Goal: Feedback & Contribution: Contribute content

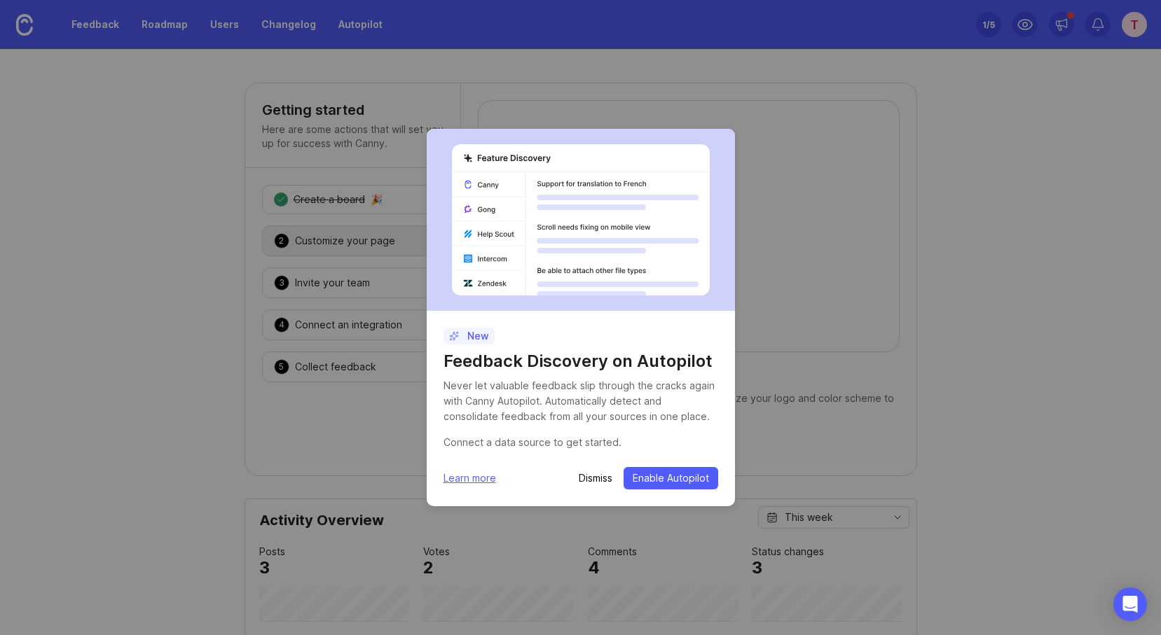
click at [651, 471] on button "Enable Autopilot" at bounding box center [671, 478] width 95 height 22
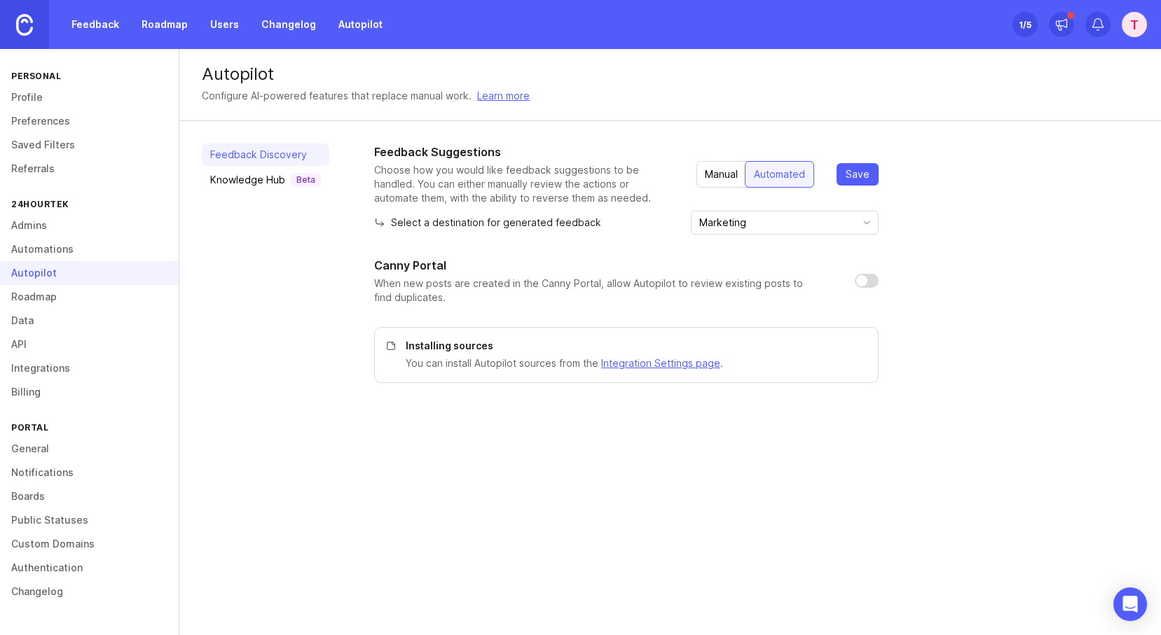
click at [44, 245] on link "Automations" at bounding box center [89, 250] width 179 height 24
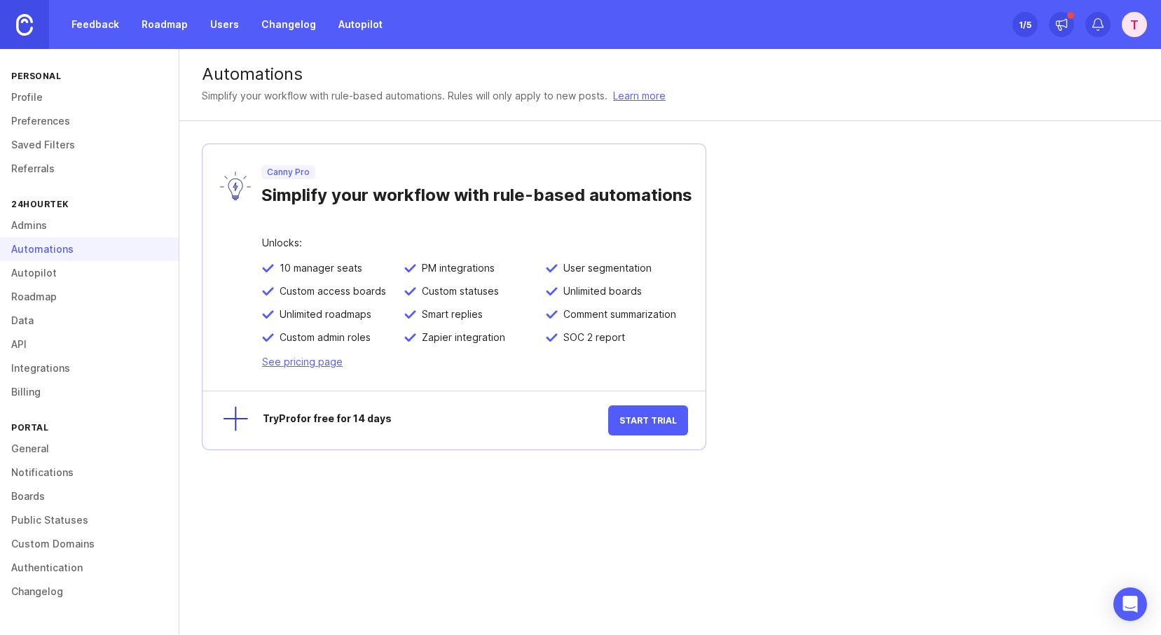
click at [151, 22] on link "Roadmap" at bounding box center [164, 24] width 63 height 25
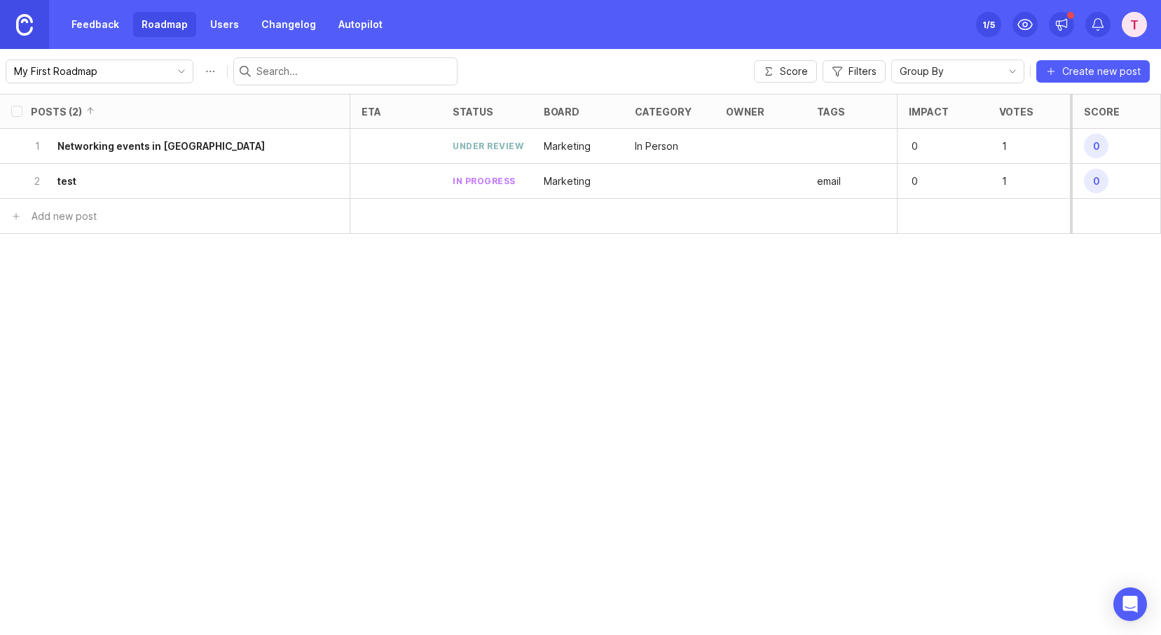
drag, startPoint x: 126, startPoint y: 179, endPoint x: 137, endPoint y: 184, distance: 12.2
click at [137, 184] on div "2 test" at bounding box center [171, 181] width 280 height 34
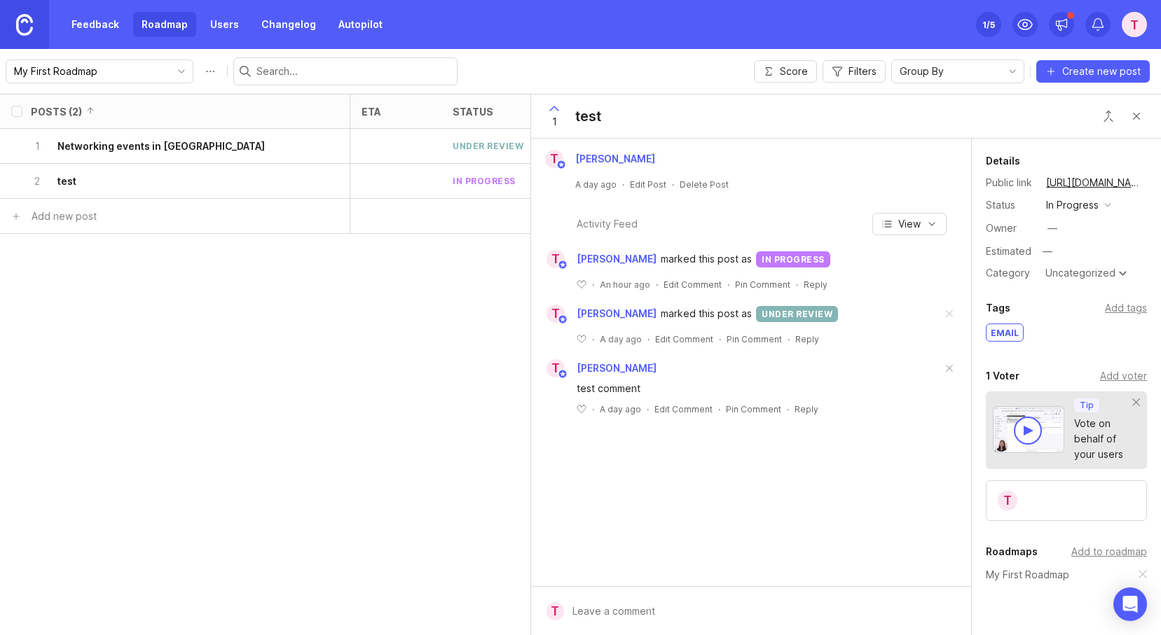
click at [398, 177] on div at bounding box center [395, 181] width 91 height 35
click at [1136, 111] on button "Close button" at bounding box center [1136, 116] width 28 height 28
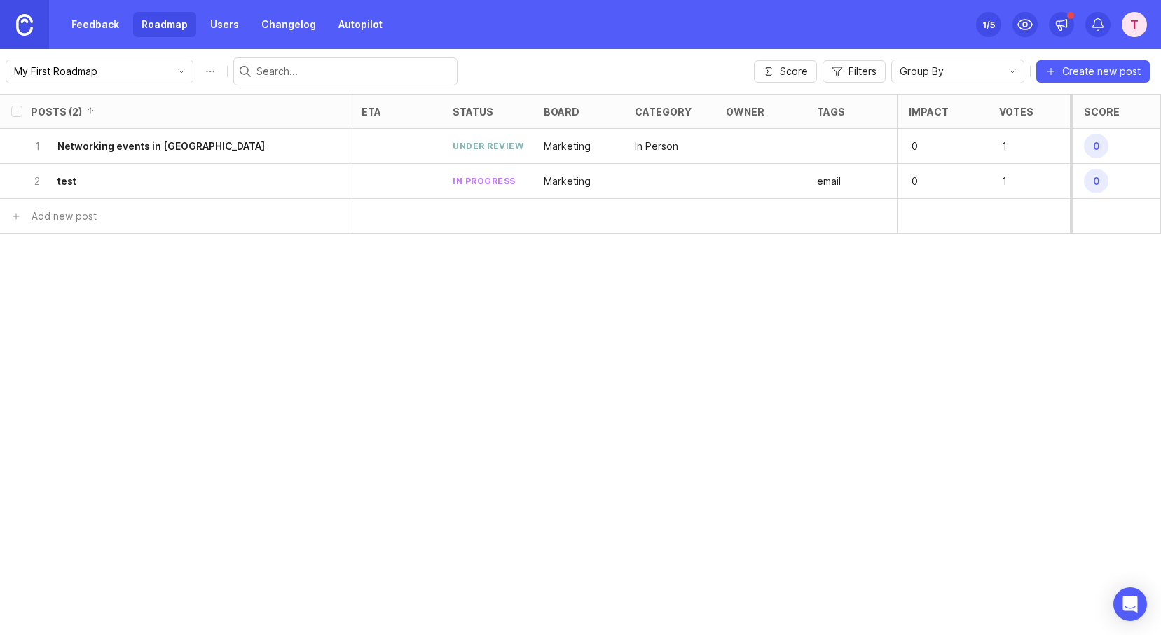
click at [39, 24] on link at bounding box center [24, 24] width 49 height 49
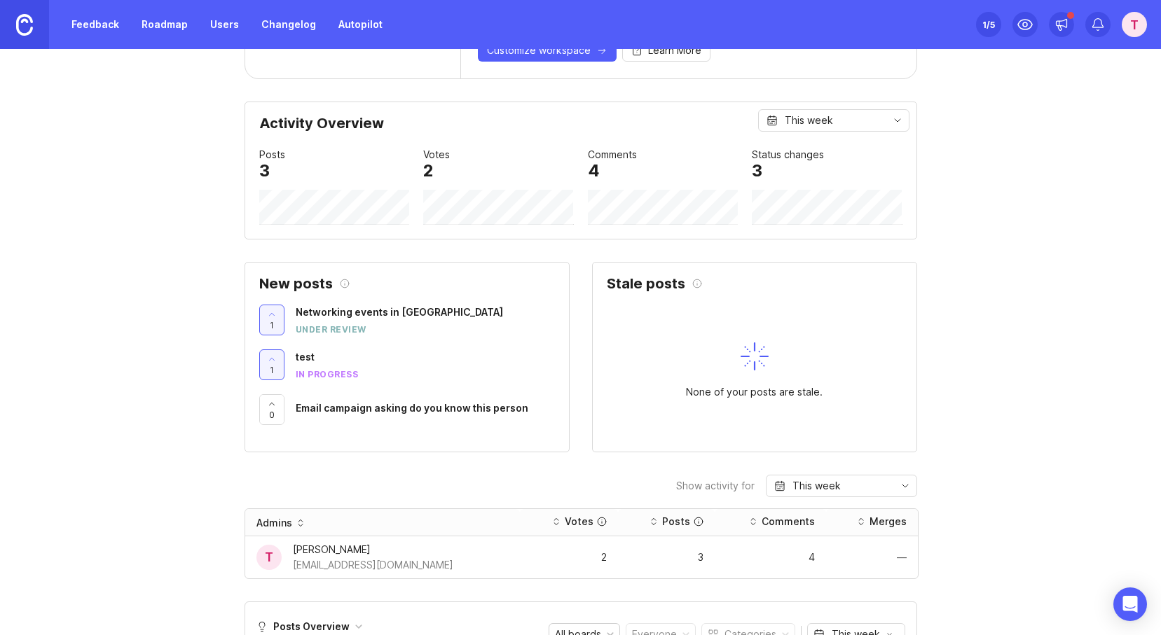
scroll to position [1140, 0]
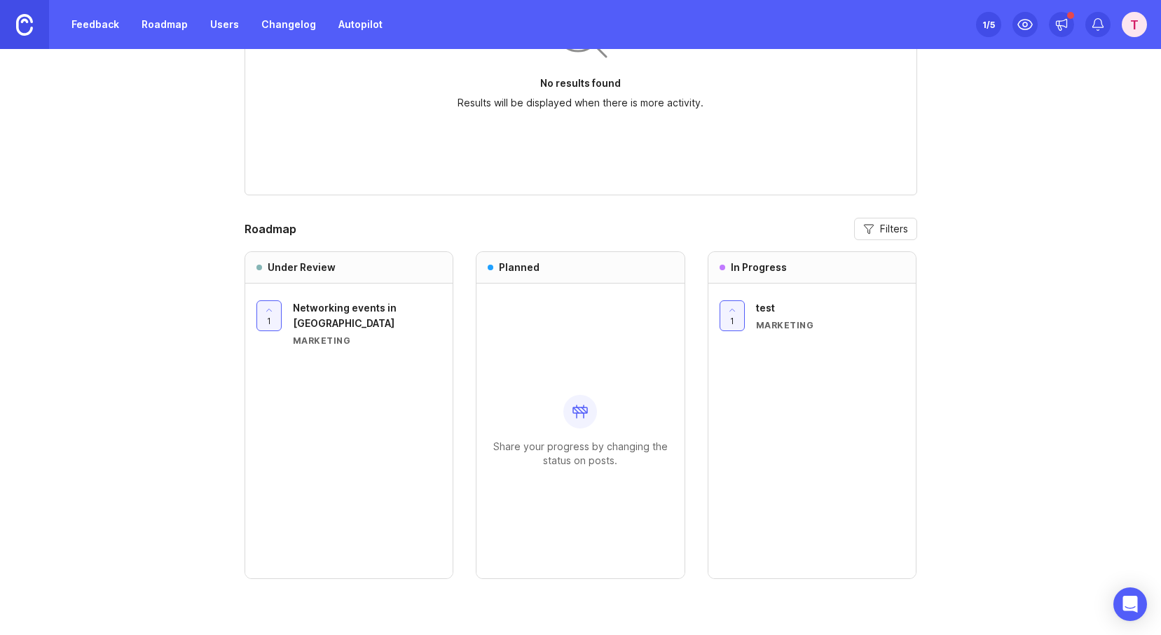
click at [269, 268] on h3 "Under Review" at bounding box center [302, 268] width 68 height 14
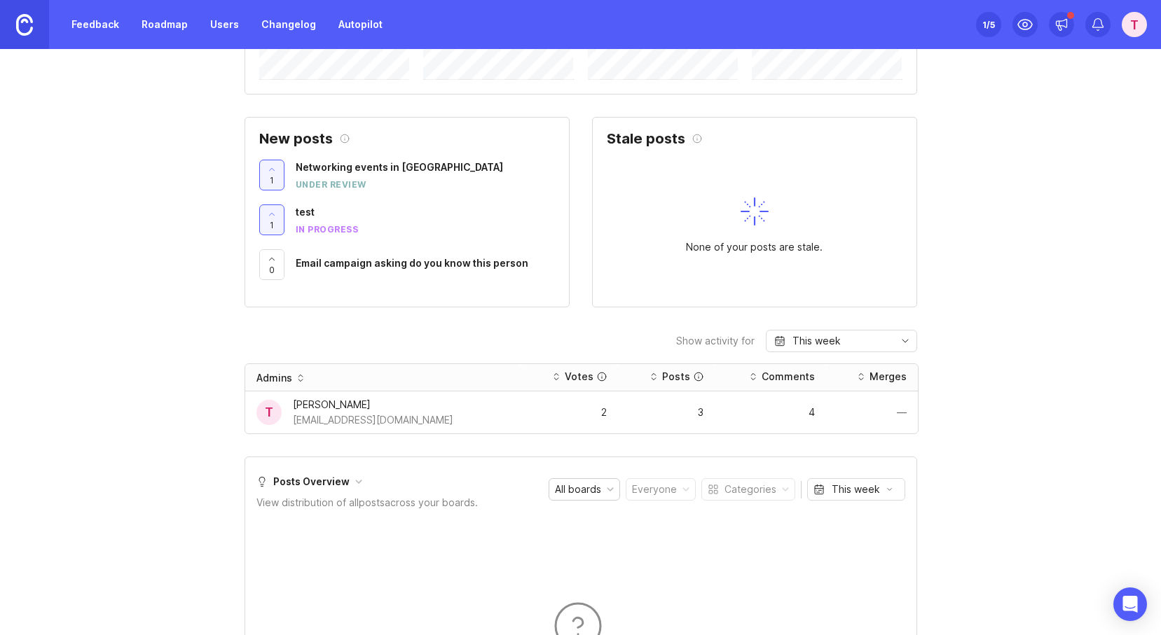
scroll to position [341, 0]
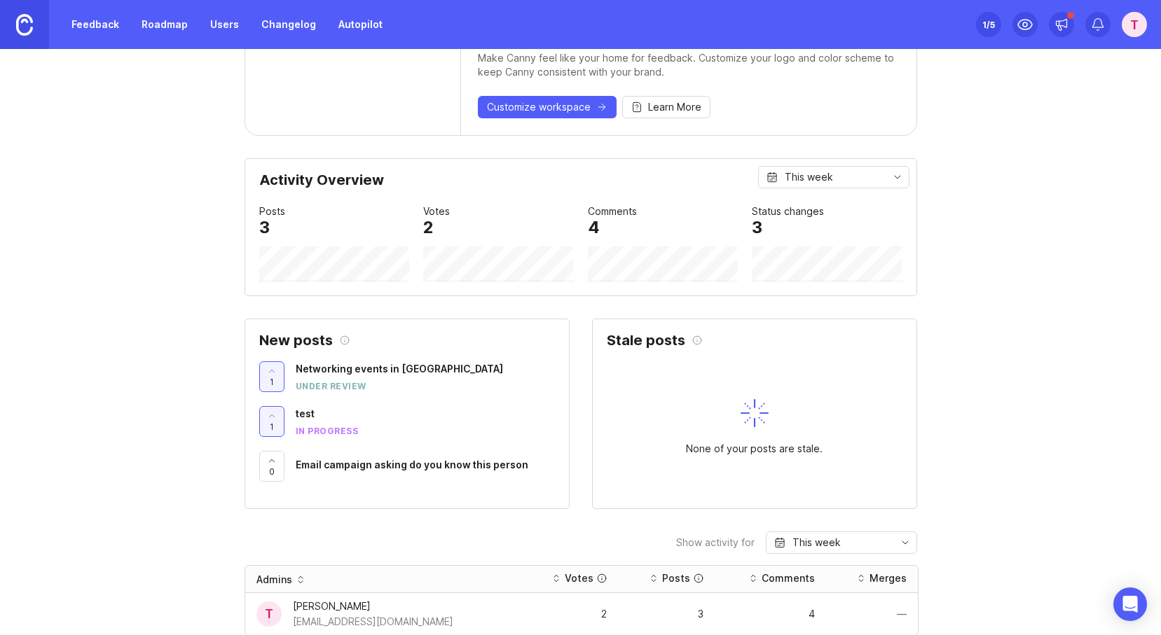
click at [158, 26] on link "Roadmap" at bounding box center [164, 24] width 63 height 25
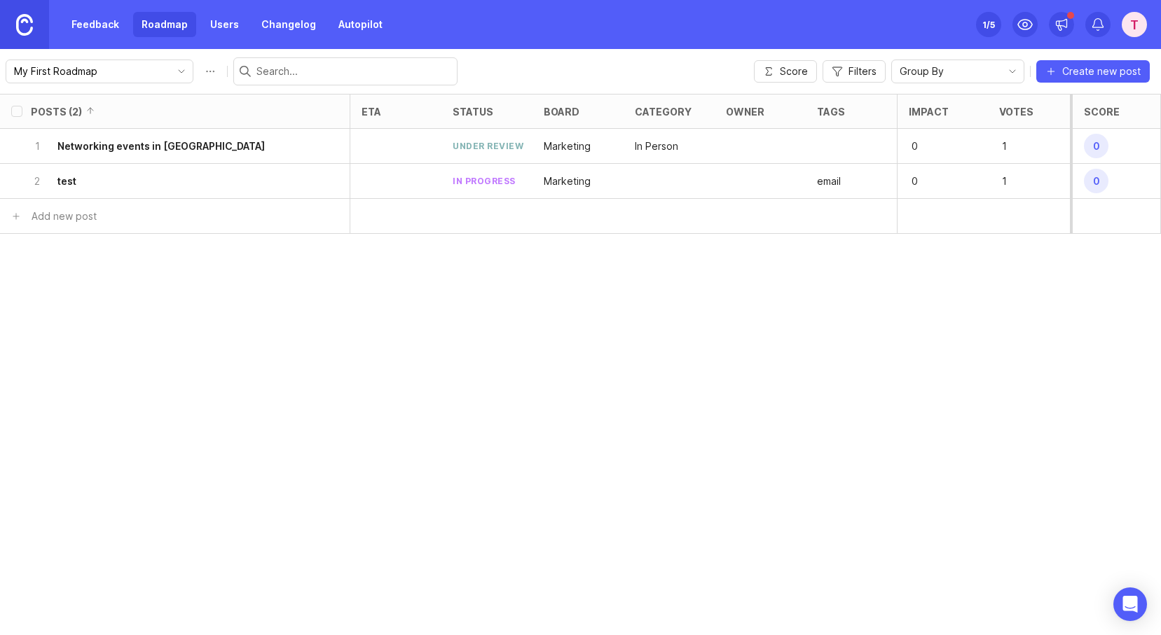
click at [199, 72] on button "Roadmap options" at bounding box center [210, 71] width 22 height 22
click at [123, 78] on input "My First Roadmap" at bounding box center [91, 71] width 155 height 15
click at [85, 123] on span "Create new roadmap" at bounding box center [78, 123] width 99 height 14
click at [191, 151] on h6 "Networking events in [GEOGRAPHIC_DATA]" at bounding box center [160, 146] width 207 height 14
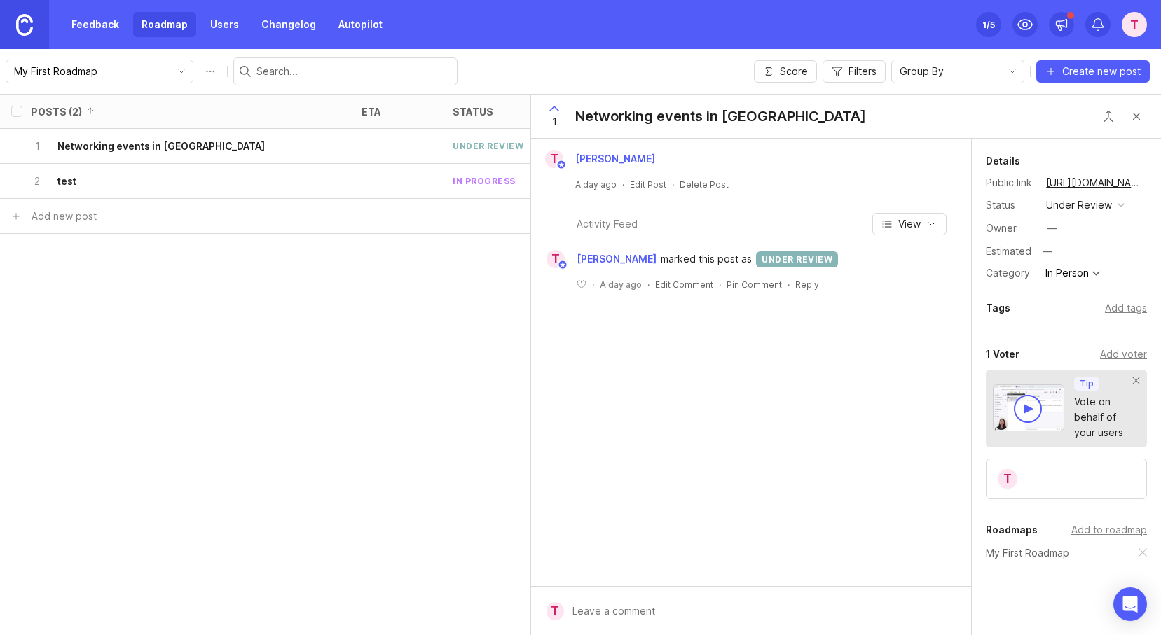
click at [624, 110] on div "Networking events in [GEOGRAPHIC_DATA]" at bounding box center [720, 117] width 291 height 20
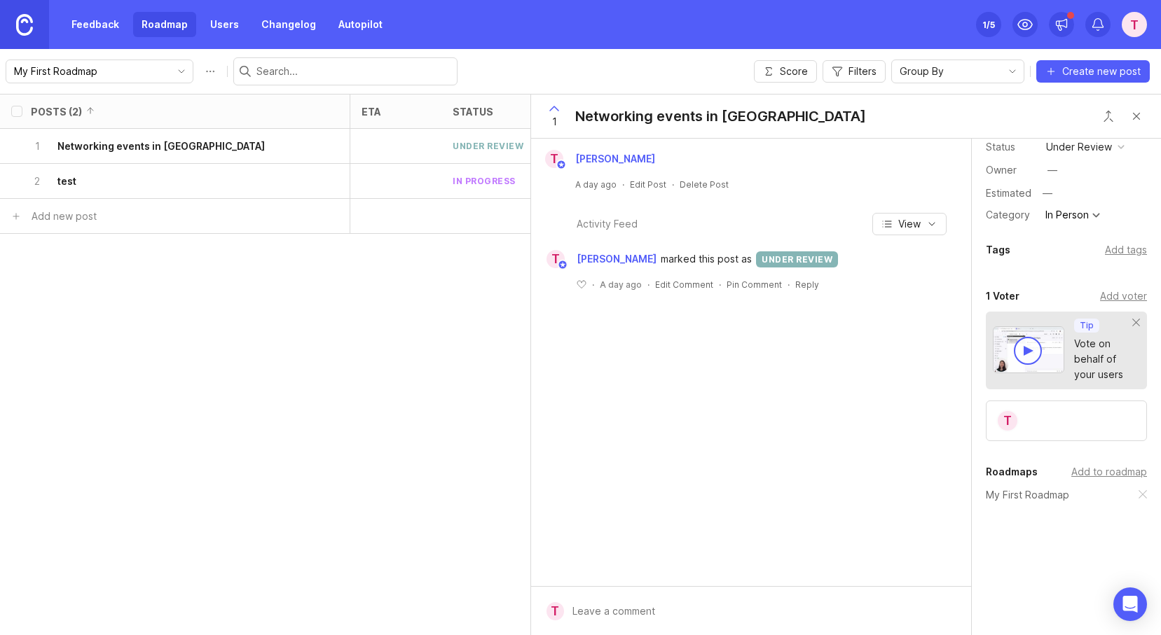
click at [1089, 477] on div "Add to roadmap" at bounding box center [1109, 472] width 76 height 15
click at [906, 483] on div "T [PERSON_NAME] A day ago · Edit Post · Delete Post Activity Feed View T [PERSO…" at bounding box center [751, 363] width 440 height 448
click at [1134, 118] on button "Close button" at bounding box center [1136, 116] width 28 height 28
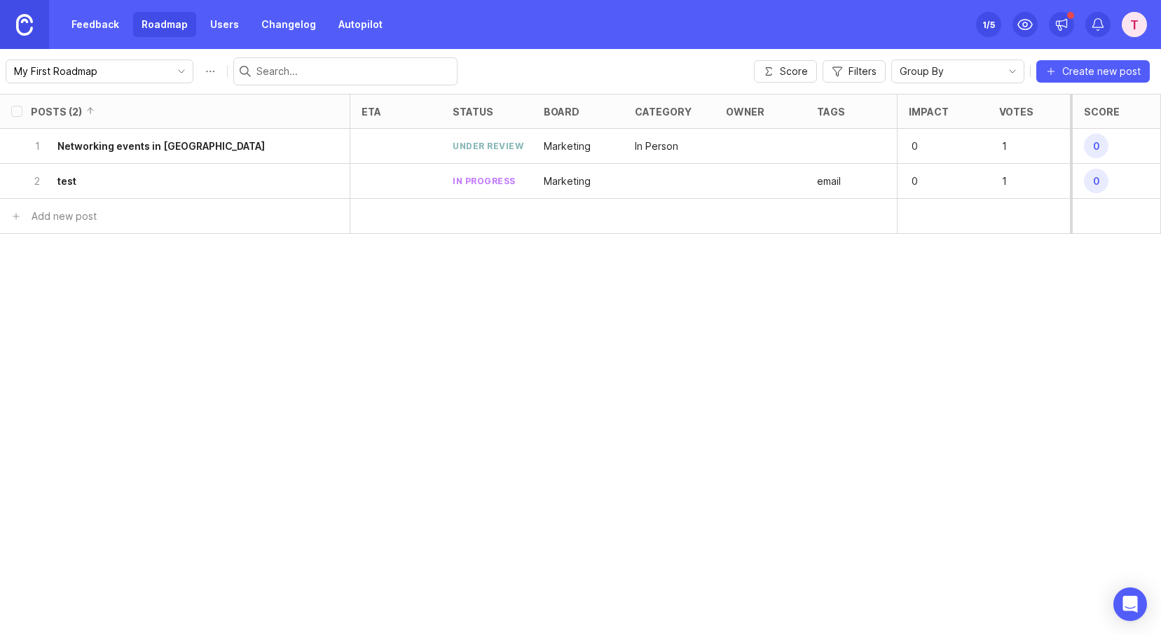
click at [1134, 27] on div "T" at bounding box center [1134, 24] width 25 height 25
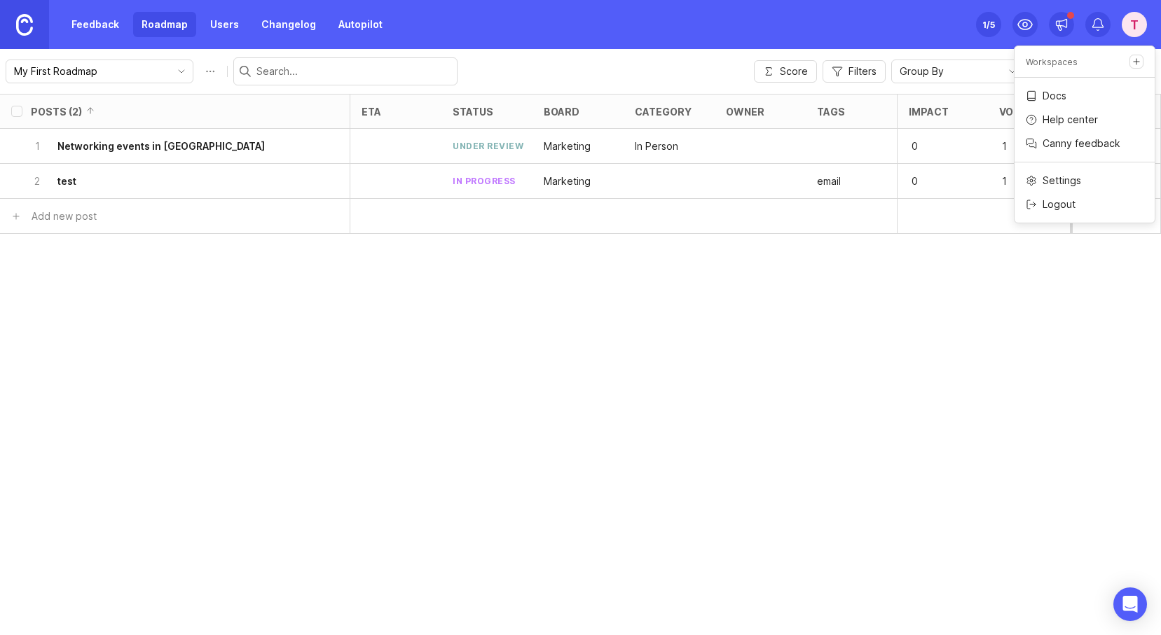
click at [235, 28] on link "Users" at bounding box center [225, 24] width 46 height 25
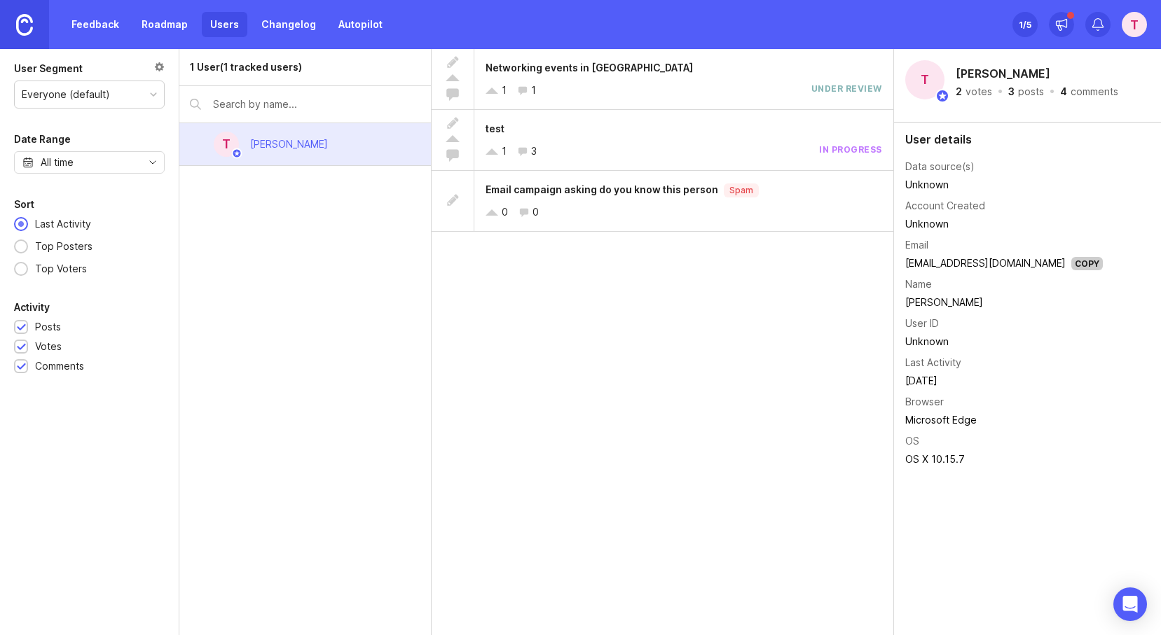
click at [174, 31] on link "Roadmap" at bounding box center [164, 24] width 63 height 25
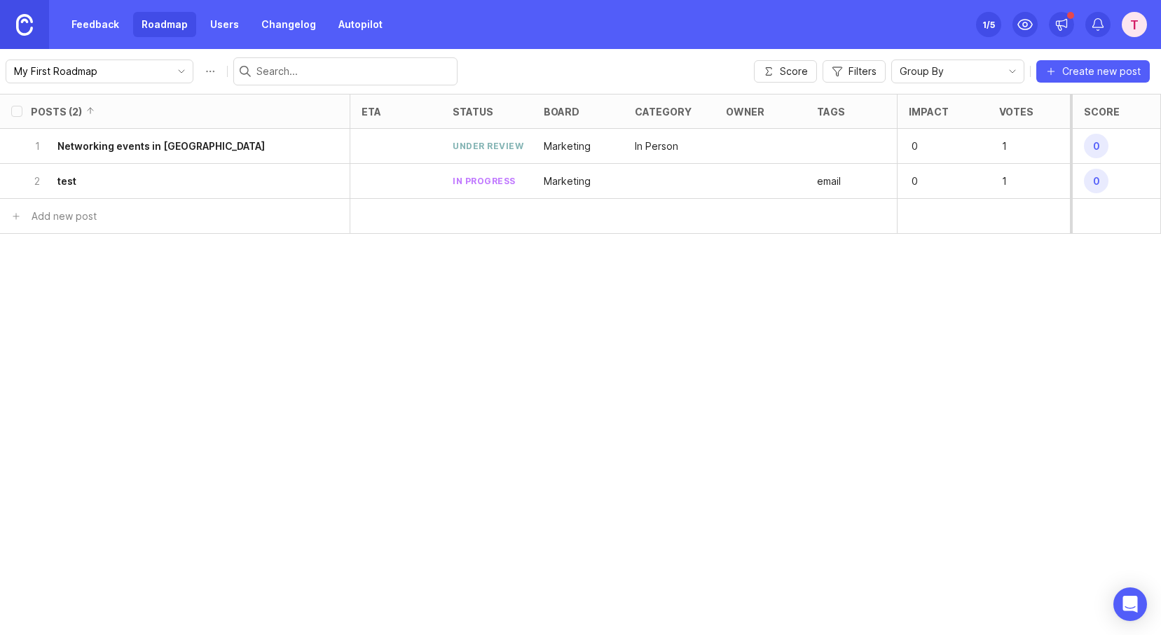
click at [767, 192] on div at bounding box center [760, 181] width 91 height 35
click at [721, 147] on div at bounding box center [760, 146] width 91 height 35
click at [664, 183] on div at bounding box center [669, 181] width 91 height 35
click at [779, 76] on button "Score" at bounding box center [785, 71] width 63 height 22
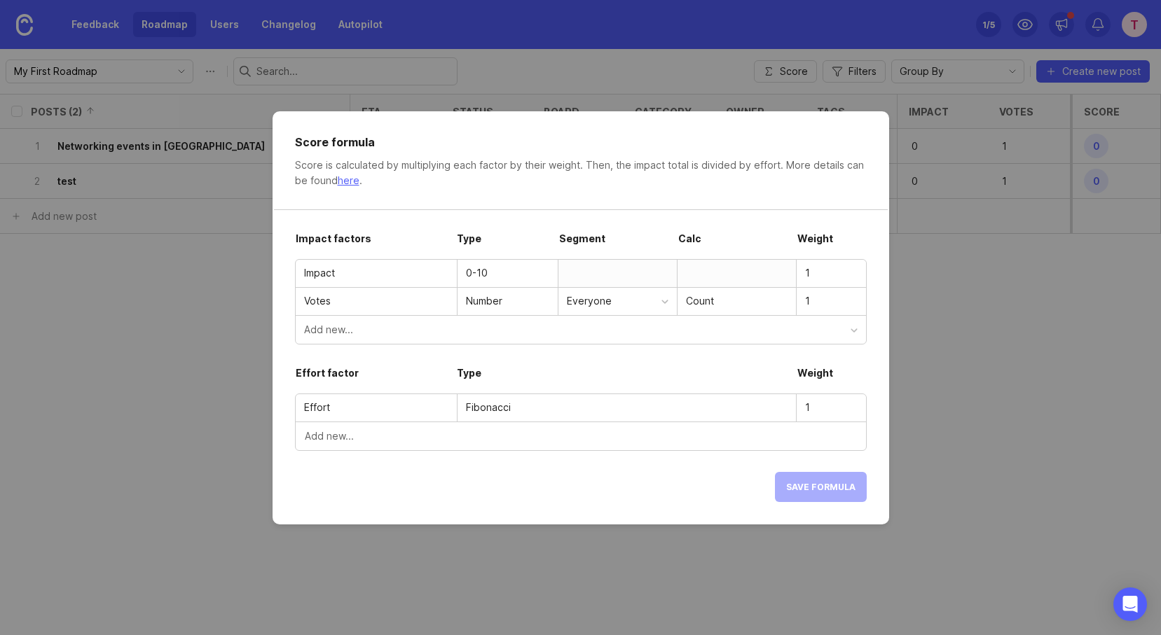
click at [486, 280] on div "0-10" at bounding box center [507, 273] width 83 height 15
click at [595, 277] on div at bounding box center [617, 273] width 119 height 27
click at [699, 274] on div at bounding box center [736, 273] width 119 height 27
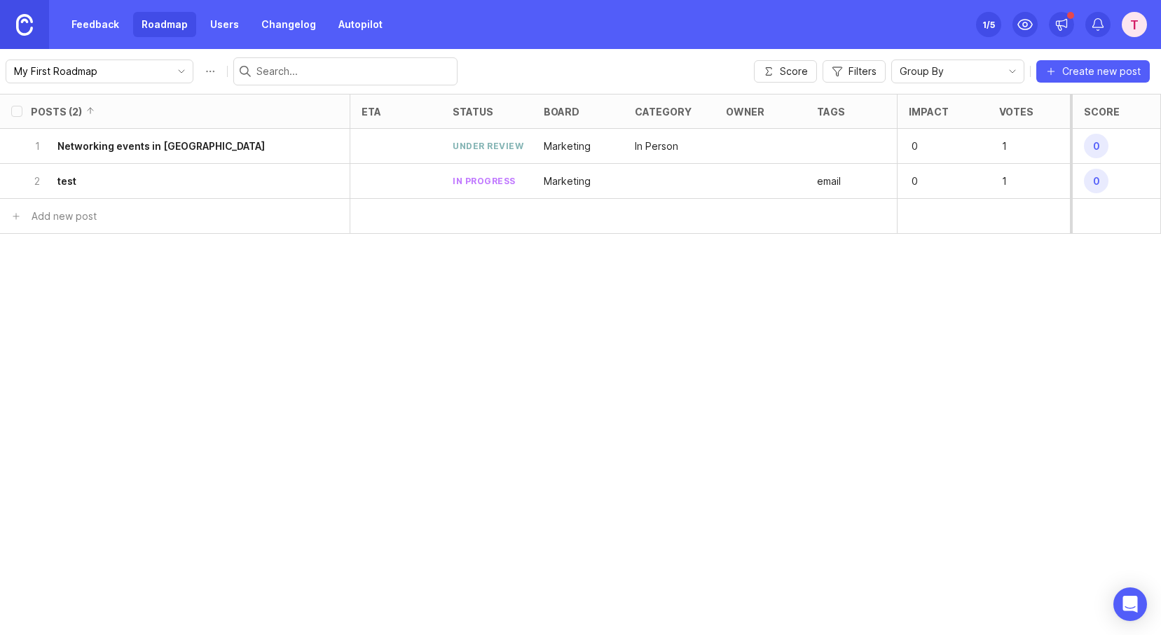
click at [235, 25] on link "Users" at bounding box center [225, 24] width 46 height 25
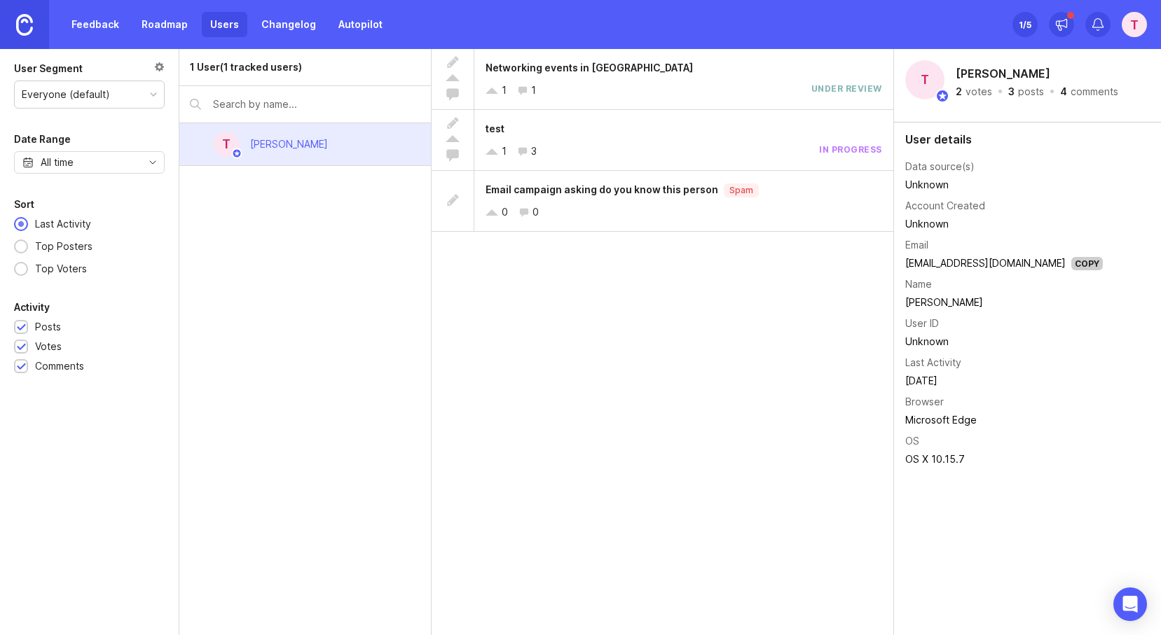
click at [118, 31] on link "Feedback" at bounding box center [95, 24] width 64 height 25
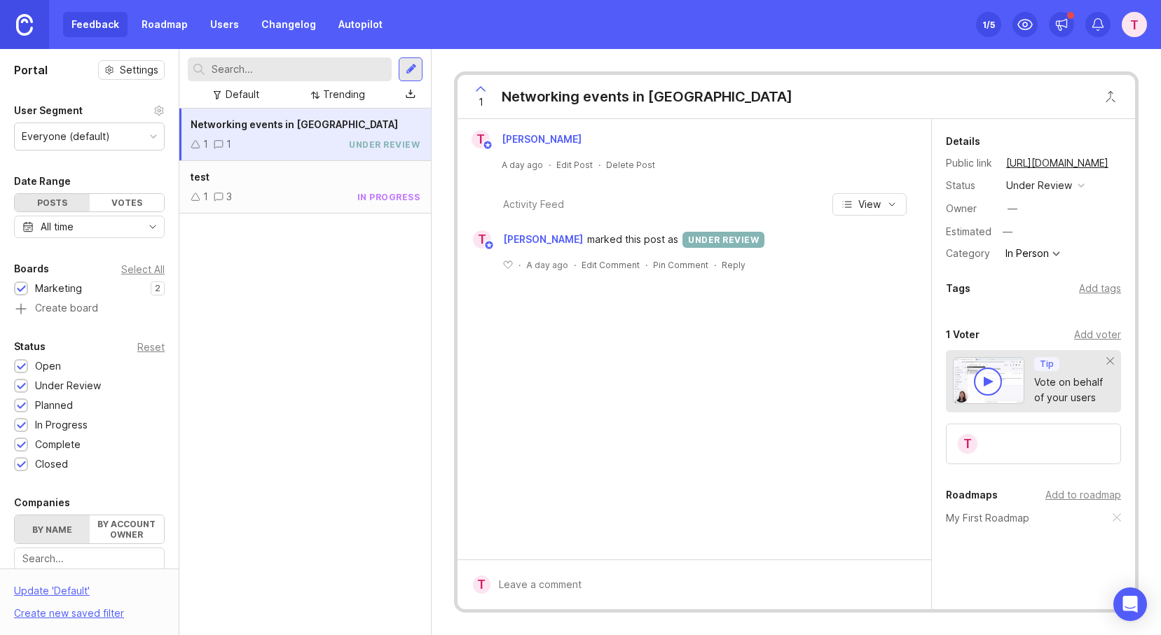
click at [415, 65] on div at bounding box center [411, 69] width 11 height 13
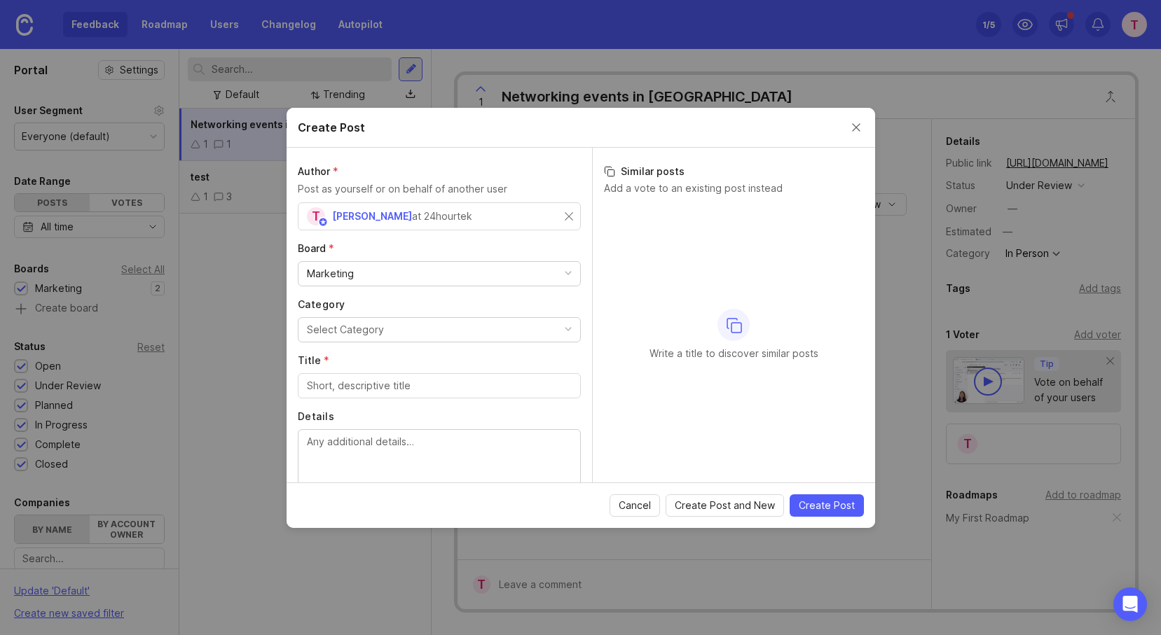
click at [343, 325] on div "Select Category" at bounding box center [345, 329] width 77 height 15
click at [366, 392] on input "Title *" at bounding box center [439, 385] width 265 height 15
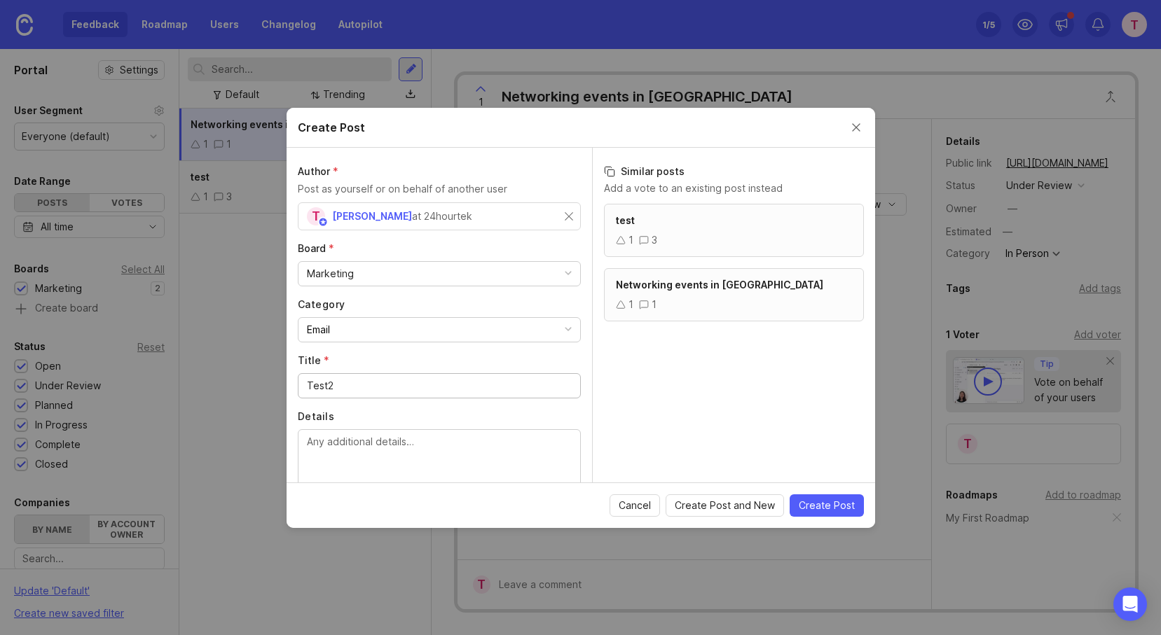
type input "Test2"
click at [468, 456] on textarea "Details" at bounding box center [439, 457] width 265 height 46
type textarea "this is test 2 details"
click at [811, 508] on span "Create Post" at bounding box center [827, 506] width 56 height 14
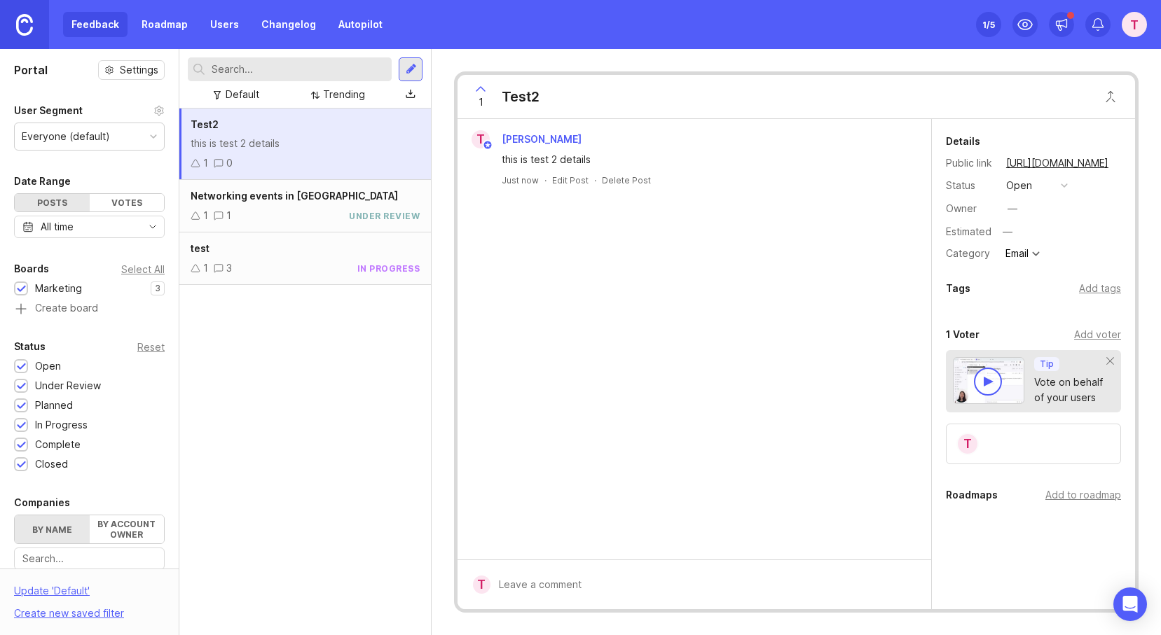
click at [153, 33] on link "Roadmap" at bounding box center [164, 24] width 63 height 25
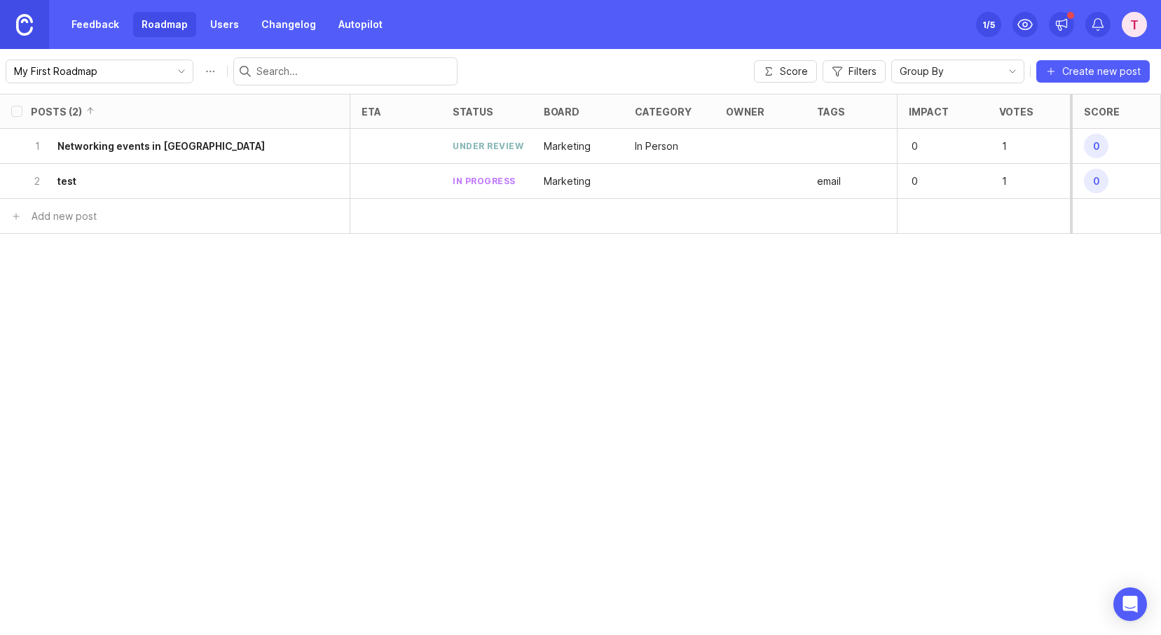
click at [199, 71] on button "Roadmap options" at bounding box center [210, 71] width 22 height 22
click at [396, 331] on div "Posts (2) eta status board category owner tags Impact Votes Effort Score 1 Netw…" at bounding box center [580, 365] width 1161 height 542
click at [161, 27] on link "Roadmap" at bounding box center [164, 24] width 63 height 25
click at [113, 24] on link "Feedback" at bounding box center [95, 24] width 64 height 25
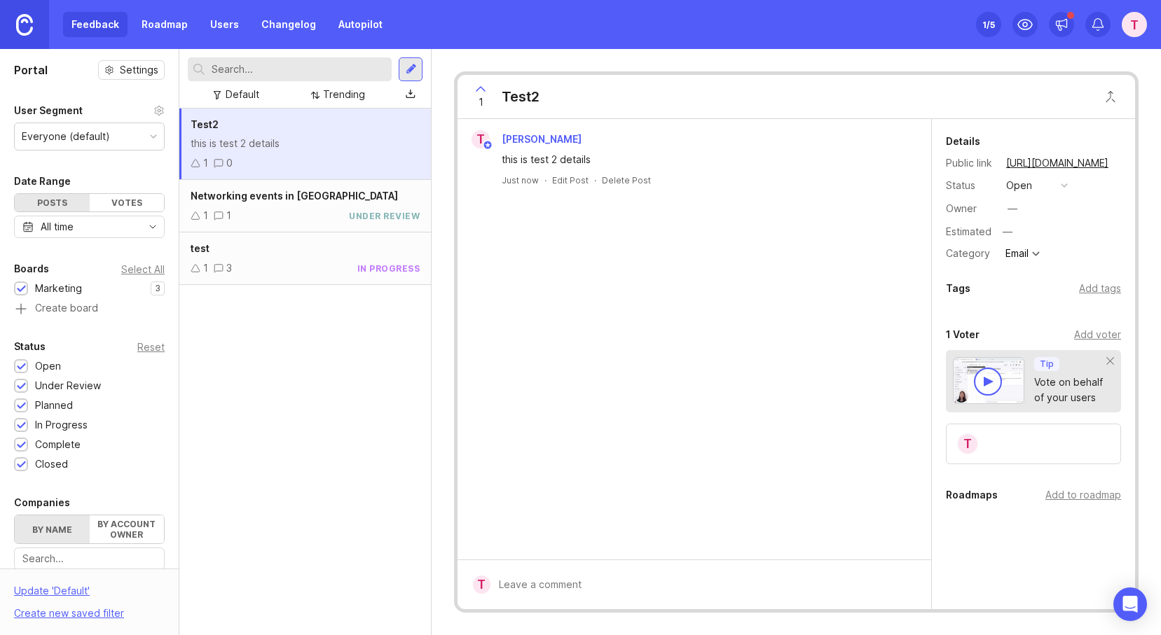
click at [291, 255] on div "test" at bounding box center [305, 248] width 229 height 15
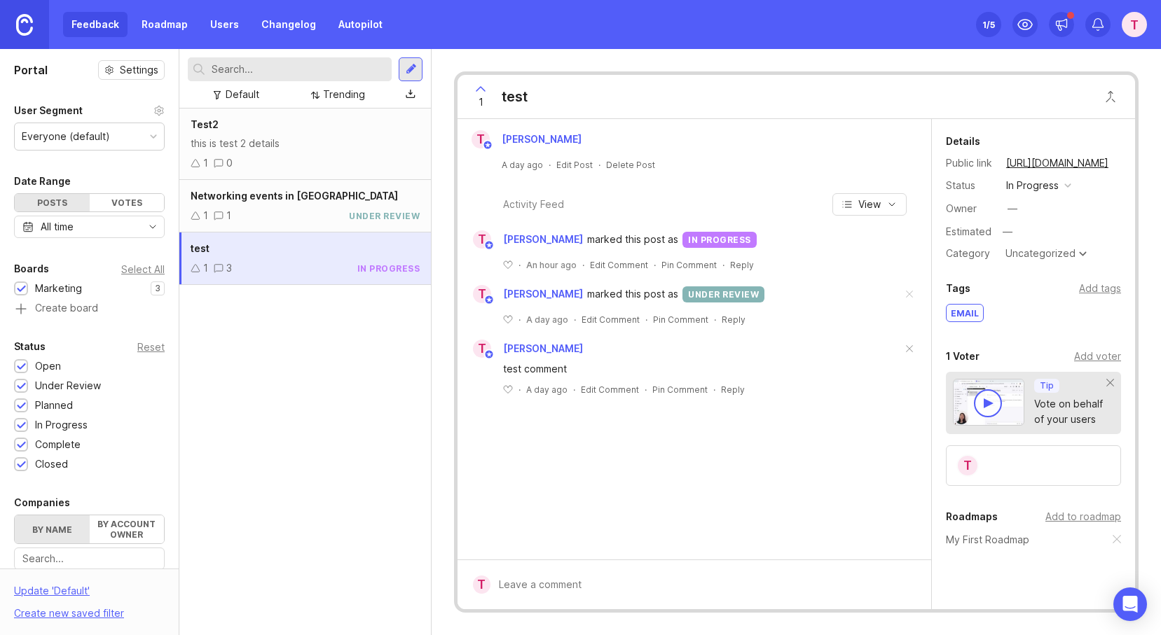
click at [1029, 186] on div "in progress" at bounding box center [1032, 185] width 53 height 15
click at [1031, 234] on div "under review" at bounding box center [1044, 237] width 71 height 12
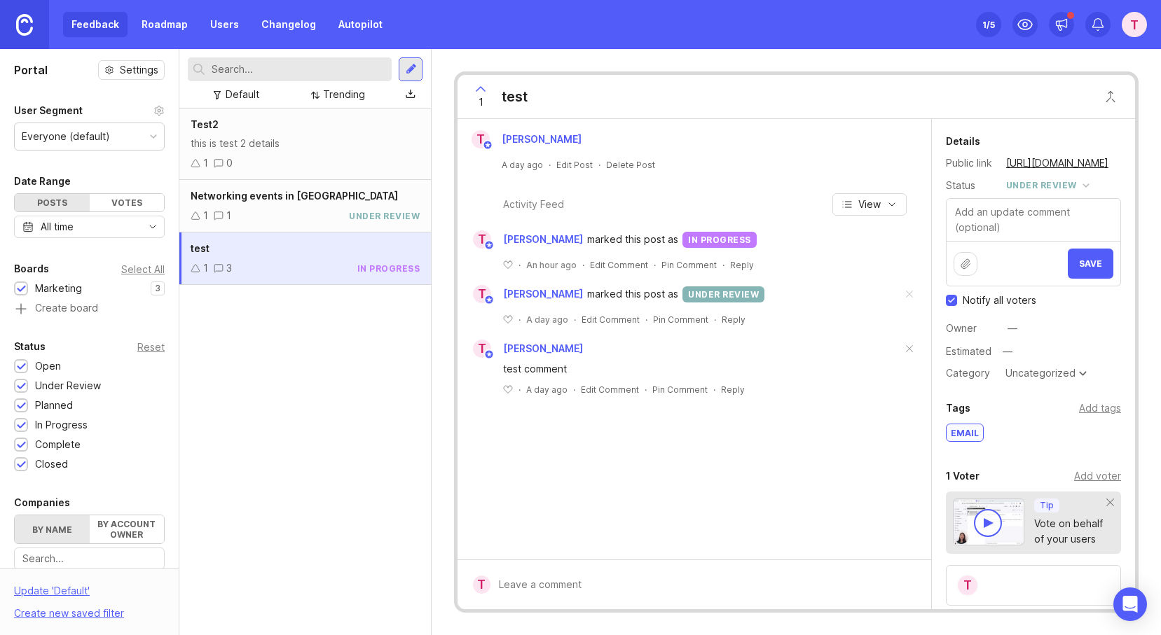
click at [1086, 262] on span "Save" at bounding box center [1090, 264] width 23 height 11
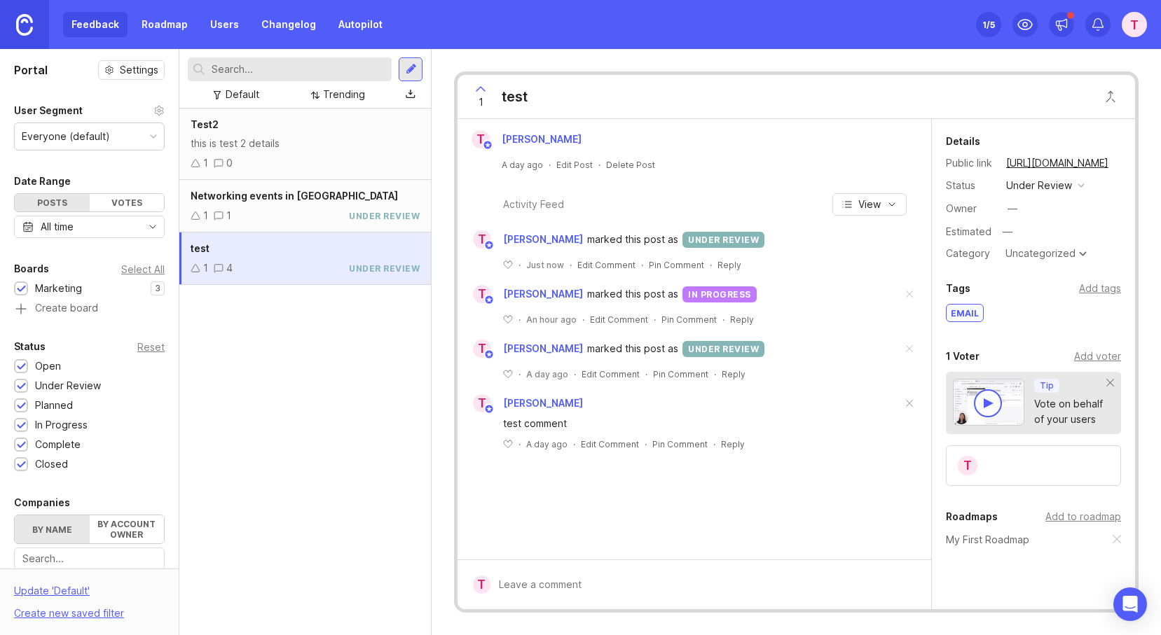
click at [161, 27] on link "Roadmap" at bounding box center [164, 24] width 63 height 25
